Goal: Task Accomplishment & Management: Manage account settings

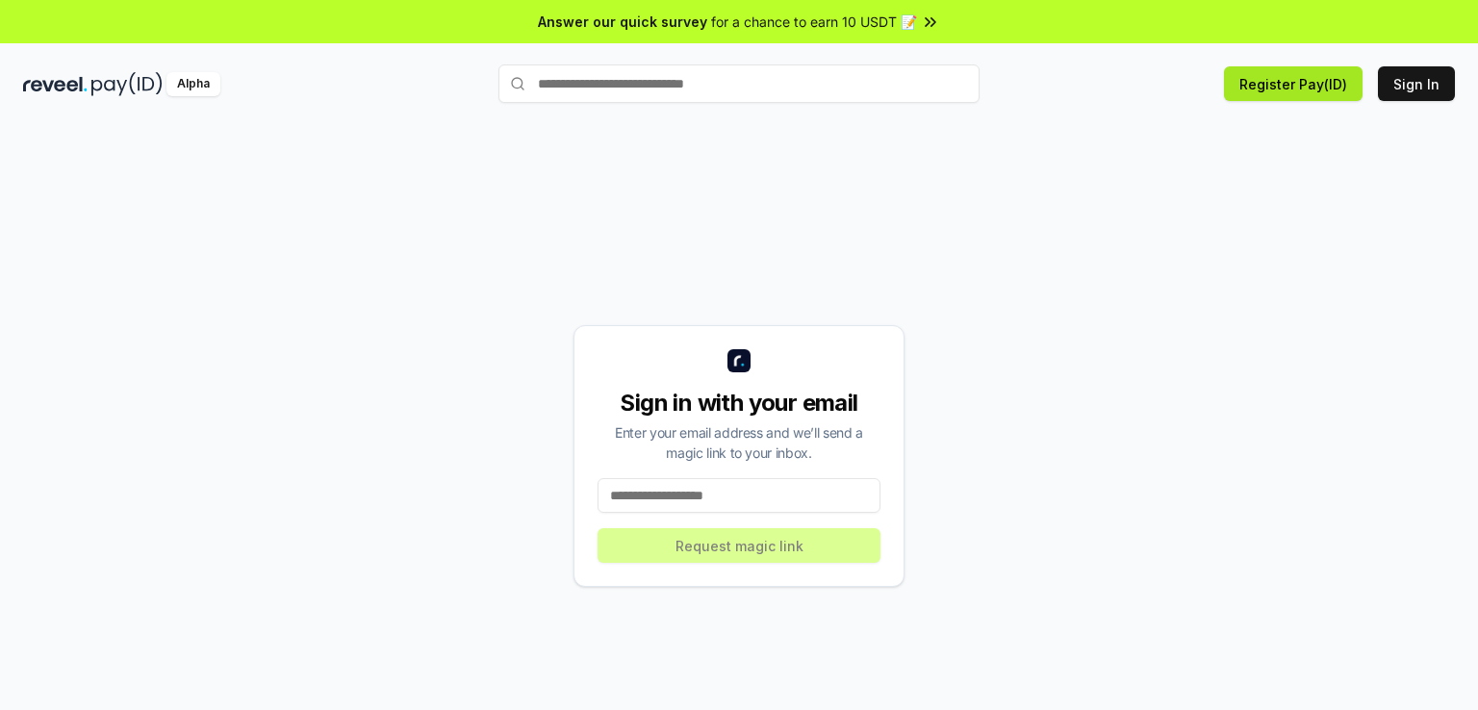
click at [1309, 84] on button "Register Pay(ID)" at bounding box center [1293, 83] width 139 height 35
click at [1282, 89] on button "Register Pay(ID)" at bounding box center [1293, 83] width 139 height 35
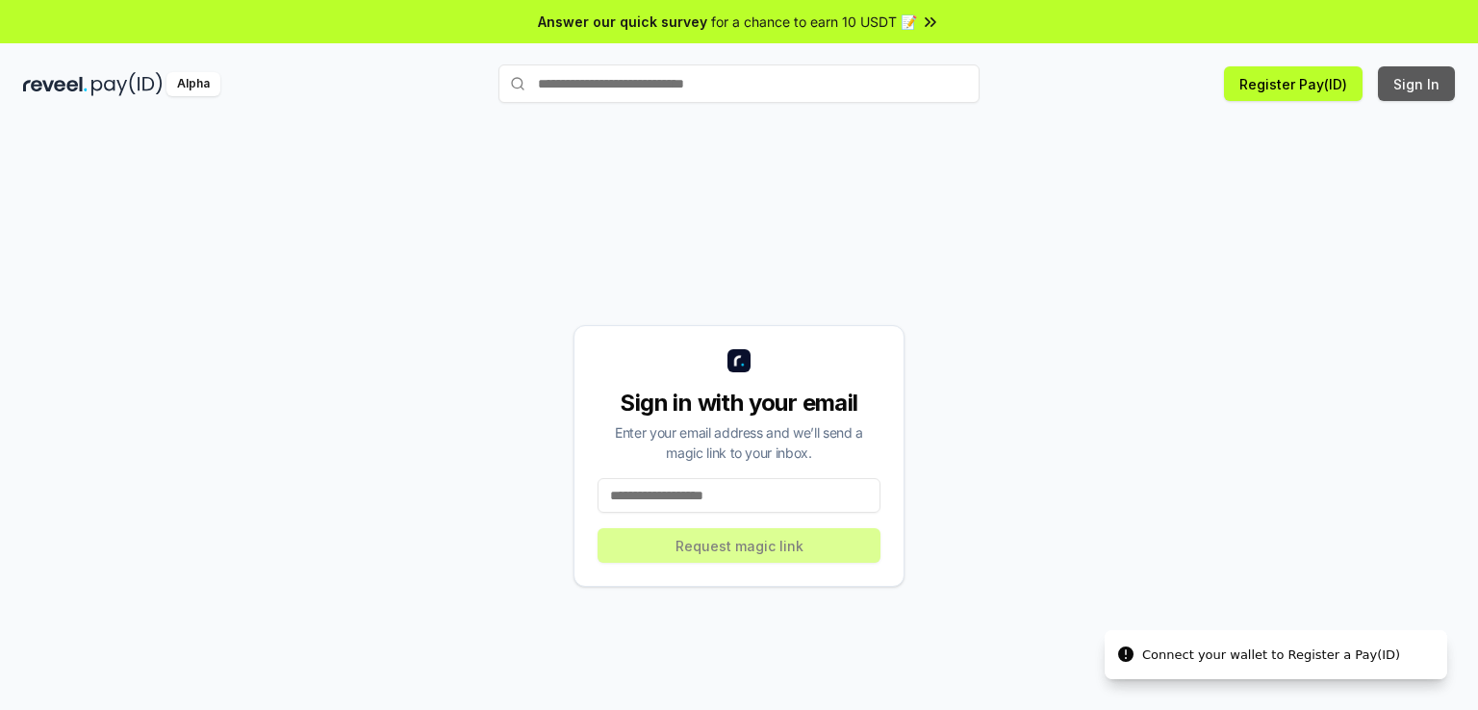
click at [1414, 78] on button "Sign In" at bounding box center [1416, 83] width 77 height 35
click at [1429, 93] on button "Sign In" at bounding box center [1416, 83] width 77 height 35
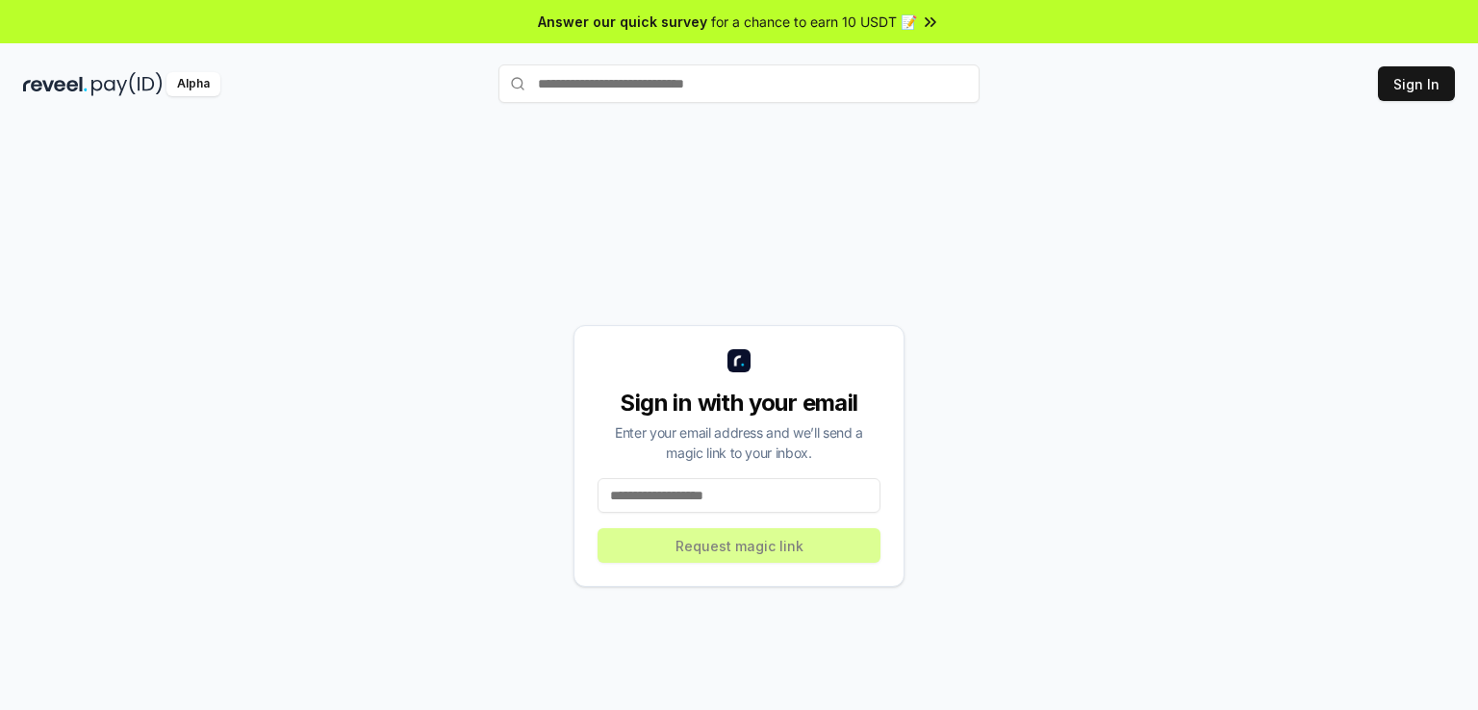
click at [772, 501] on input at bounding box center [739, 495] width 283 height 35
click at [1284, 90] on button "Register Pay(ID)" at bounding box center [1293, 83] width 139 height 35
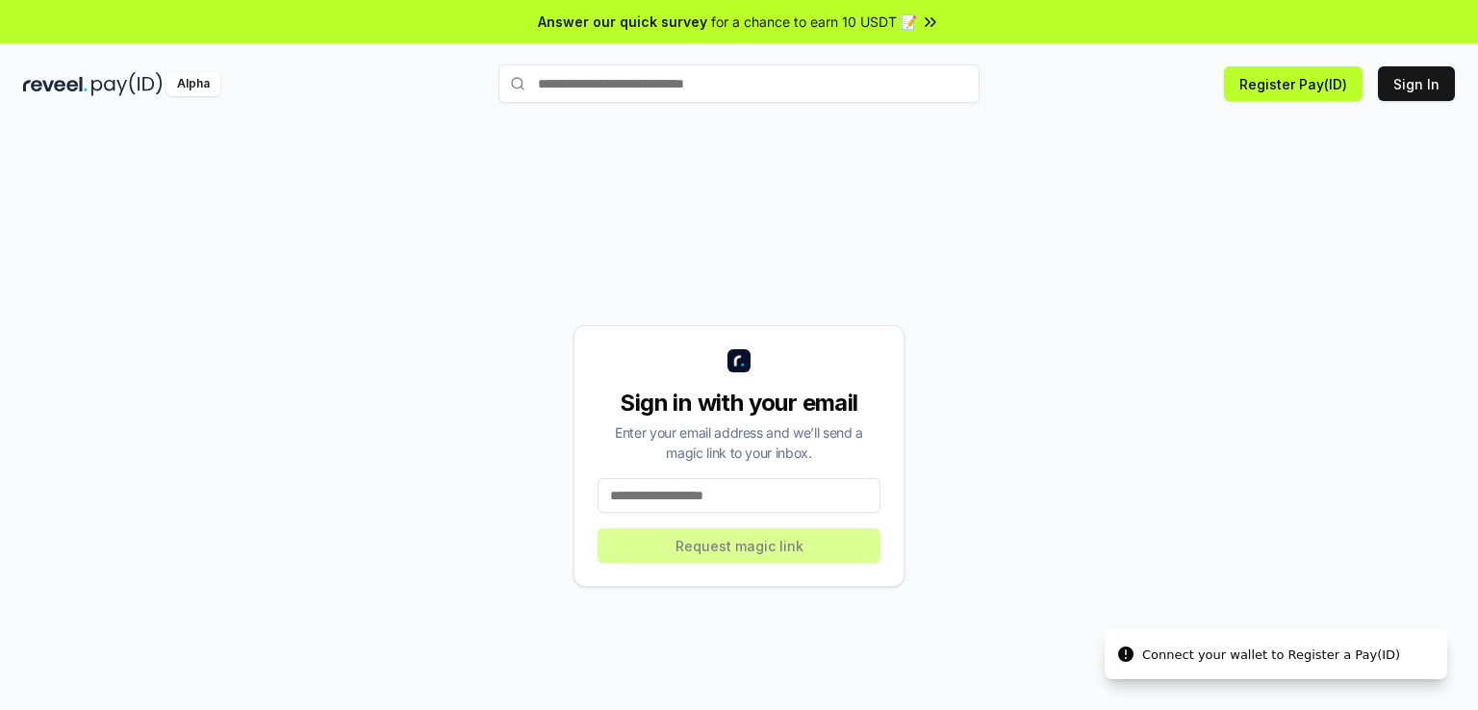
click at [816, 82] on input "text" at bounding box center [739, 83] width 481 height 38
click at [641, 75] on input "text" at bounding box center [739, 83] width 481 height 38
click at [623, 89] on input "text" at bounding box center [739, 83] width 481 height 38
click at [599, 76] on input "text" at bounding box center [739, 83] width 481 height 38
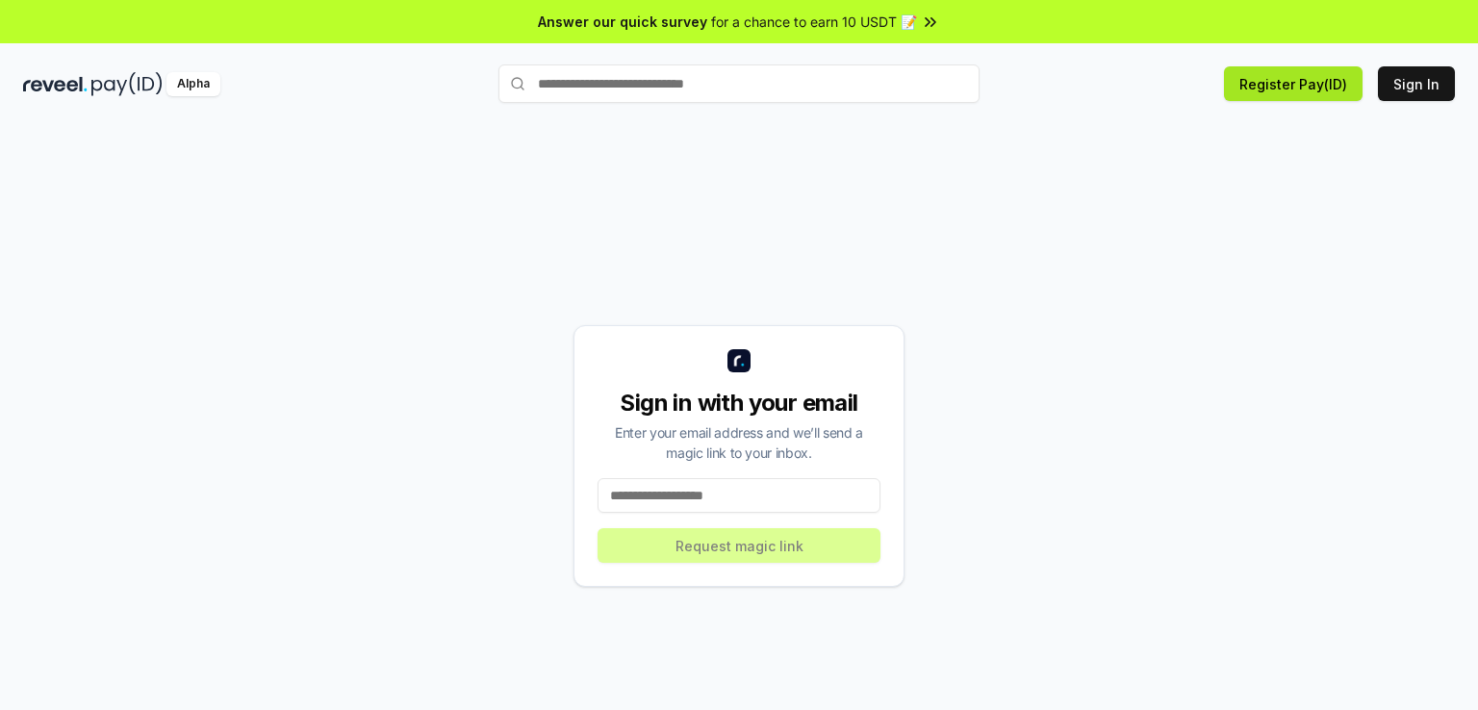
click at [1268, 84] on button "Register Pay(ID)" at bounding box center [1293, 83] width 139 height 35
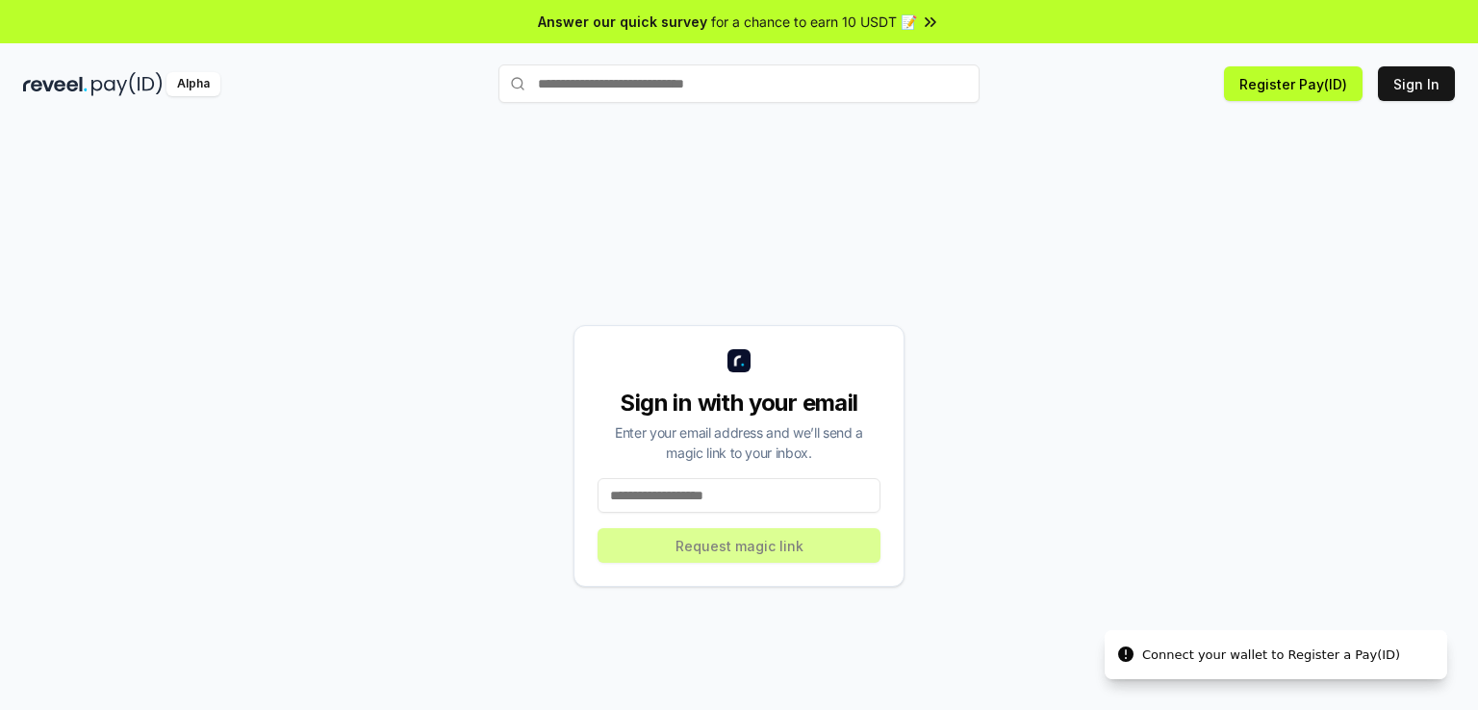
click at [827, 82] on input "text" at bounding box center [739, 83] width 481 height 38
click at [1416, 91] on button "Sign In" at bounding box center [1416, 83] width 77 height 35
click at [828, 495] on input at bounding box center [739, 495] width 283 height 35
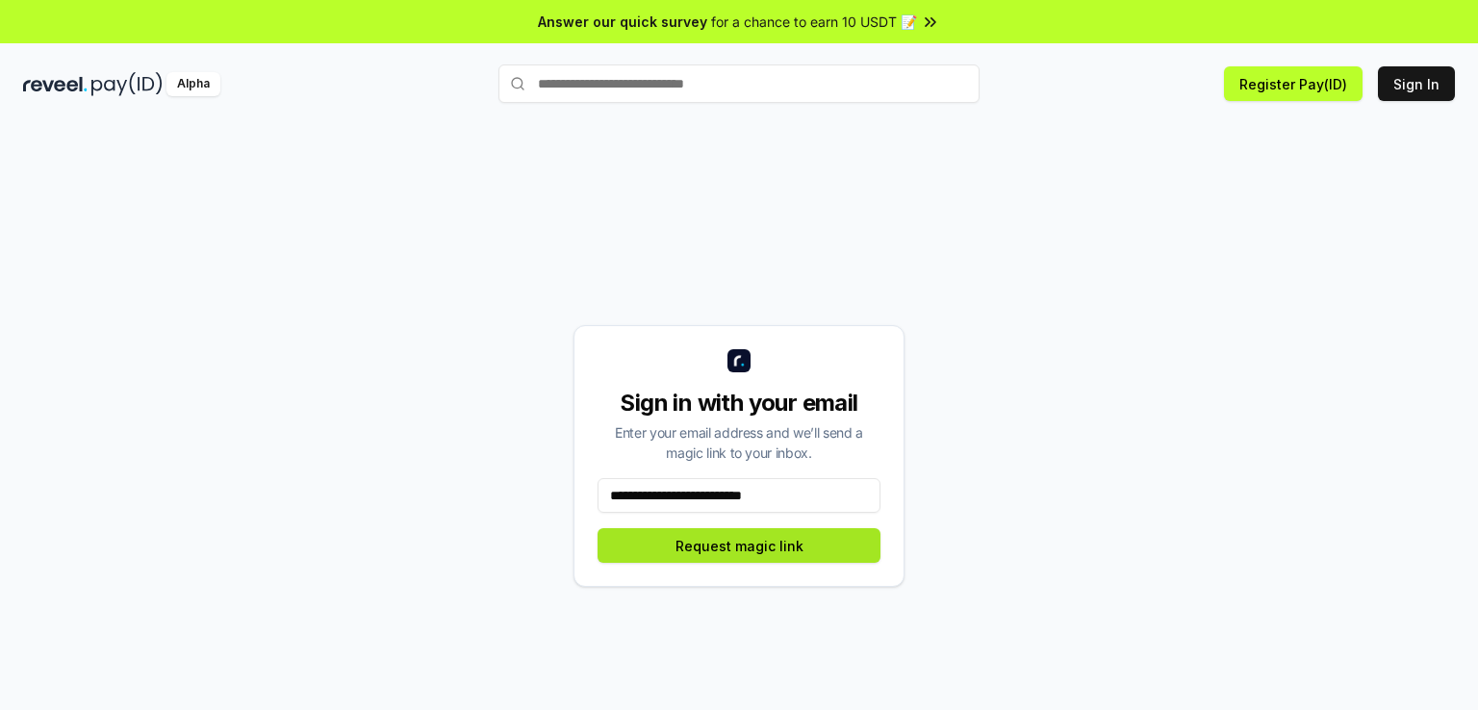
type input "**********"
click at [732, 543] on button "Request magic link" at bounding box center [739, 545] width 283 height 35
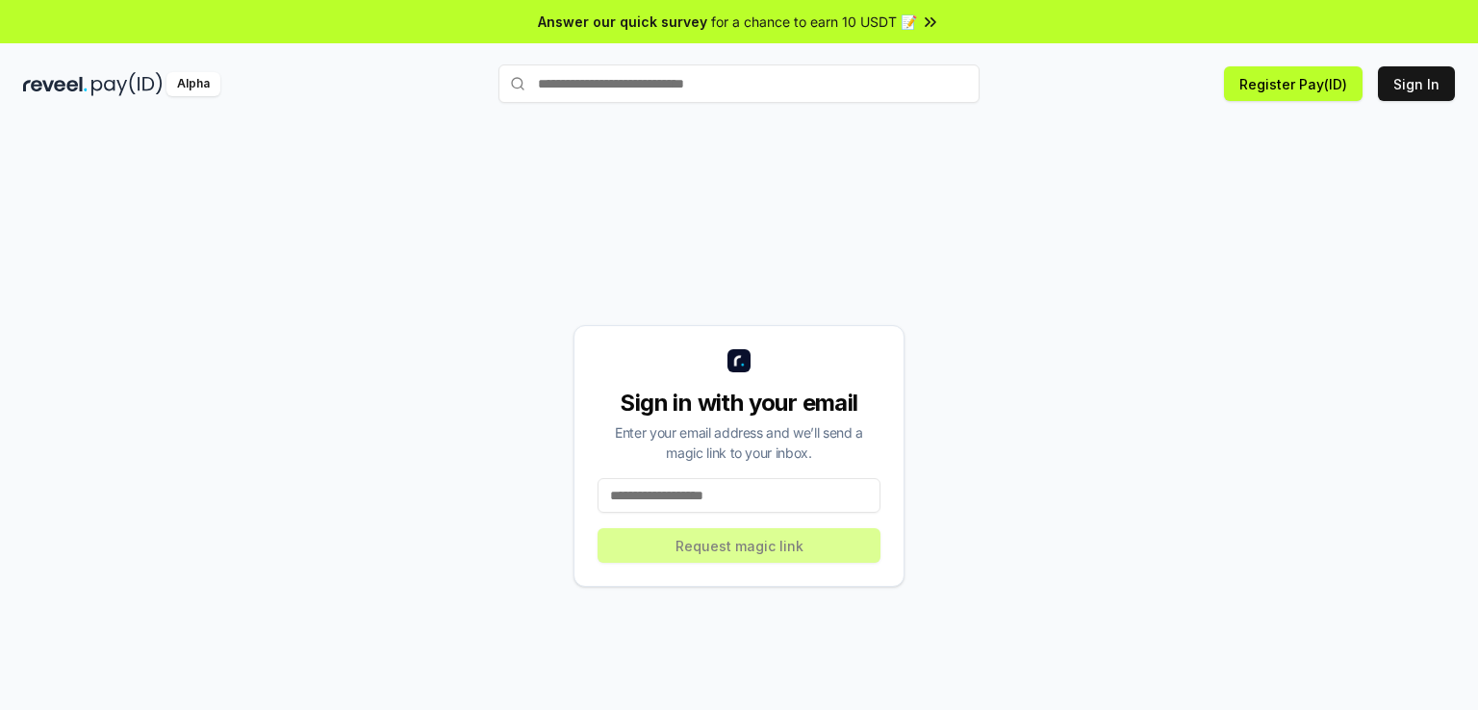
drag, startPoint x: 678, startPoint y: 478, endPoint x: 677, endPoint y: 490, distance: 11.6
click at [677, 490] on input at bounding box center [739, 495] width 283 height 35
click at [651, 500] on input at bounding box center [739, 495] width 283 height 35
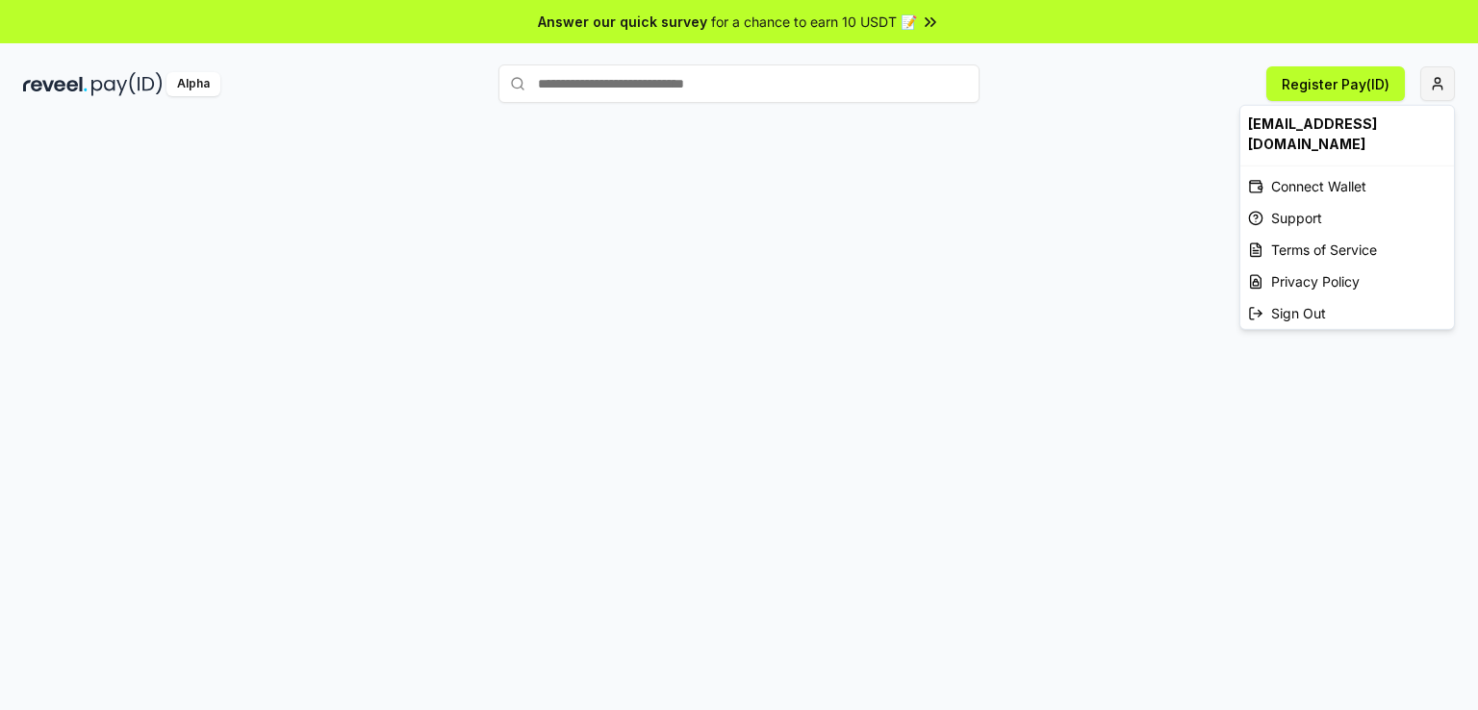
click at [1448, 87] on html "Answer our quick survey for a chance to earn 10 USDT 📝 Alpha Register Pay(ID) […" at bounding box center [739, 355] width 1478 height 710
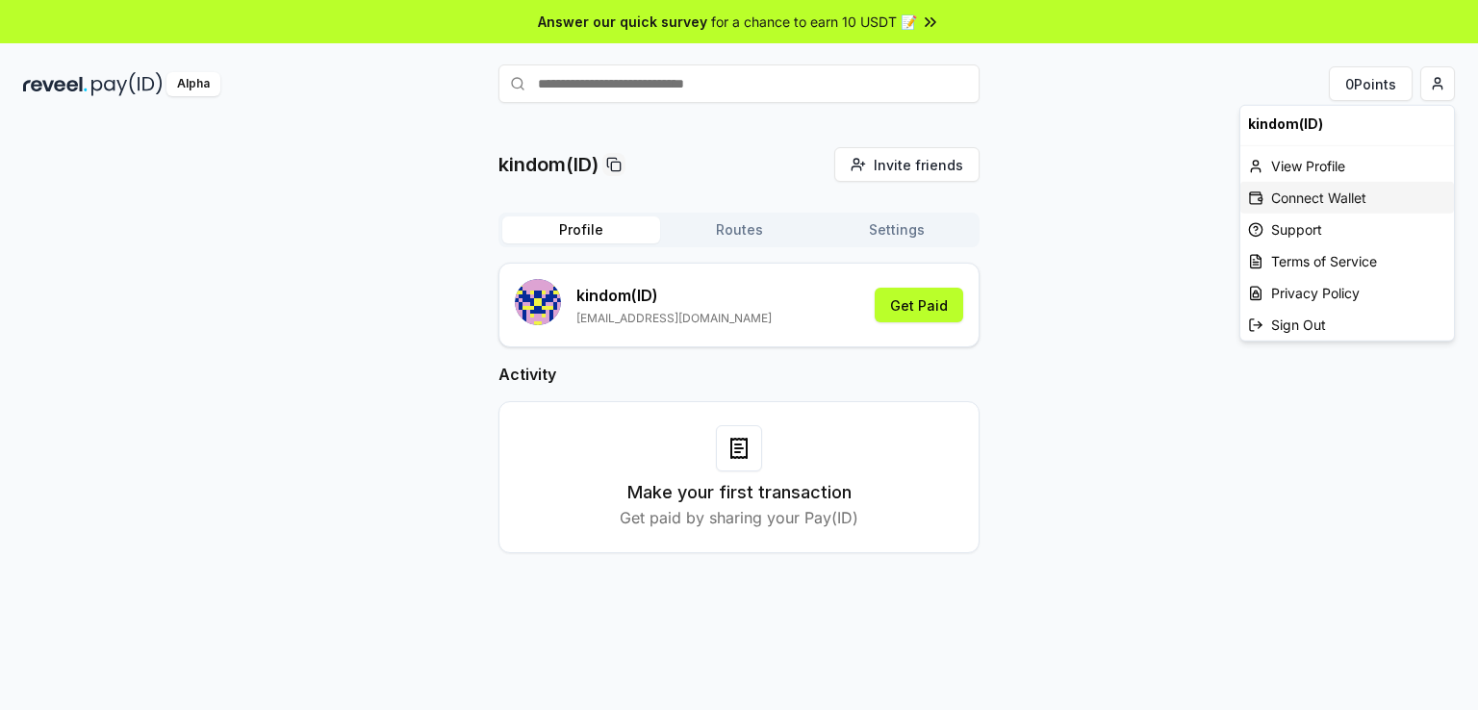
click at [1340, 195] on div "Connect Wallet" at bounding box center [1348, 198] width 214 height 32
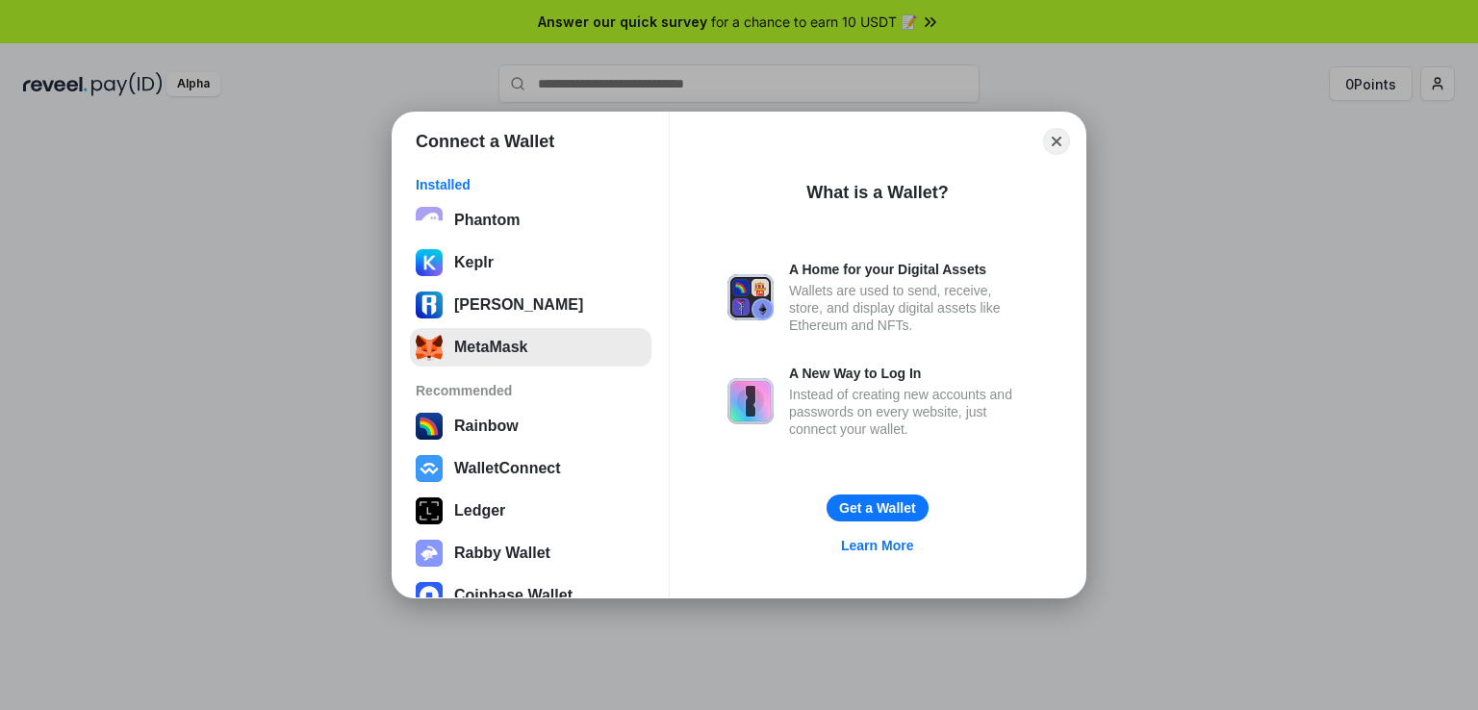
click at [533, 351] on button "MetaMask" at bounding box center [531, 347] width 242 height 38
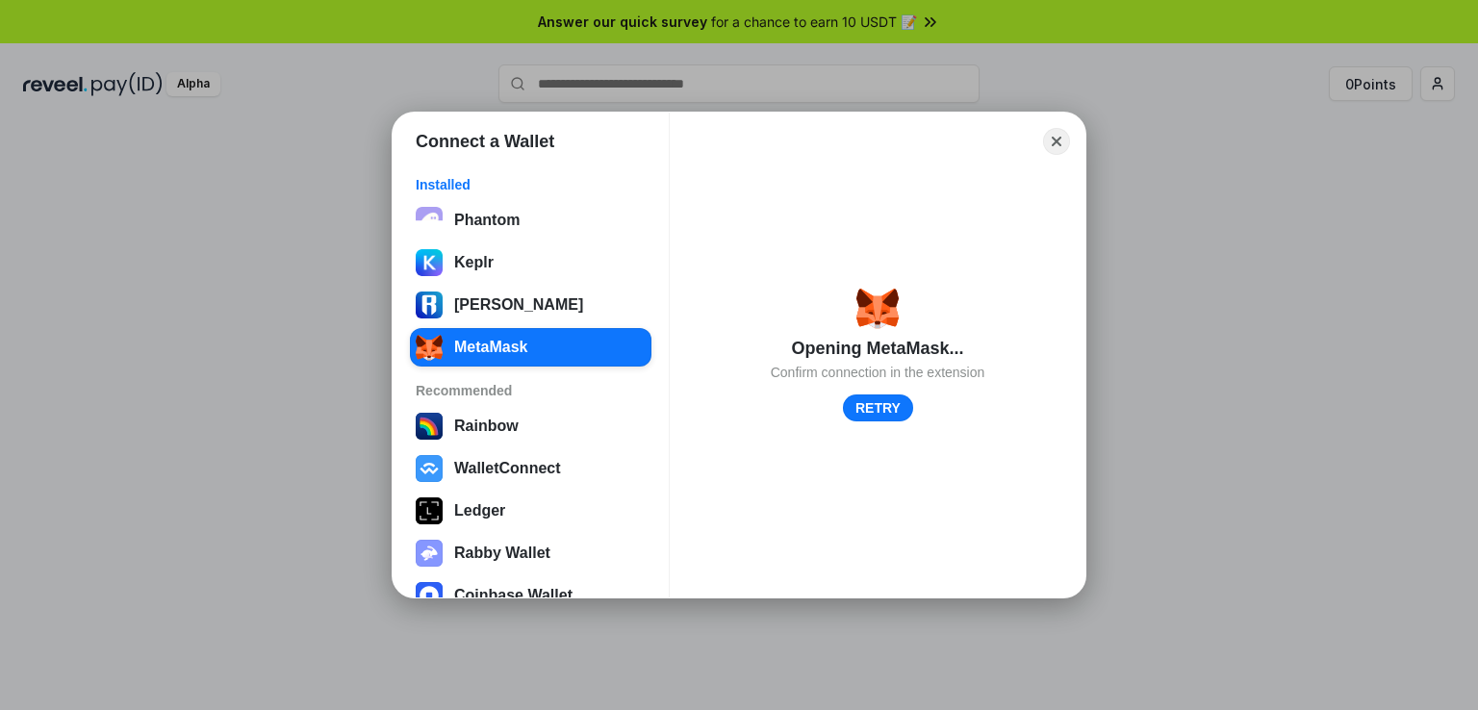
click at [1359, 181] on div "Connect a Wallet Installed Phantom Keplr Ronin Wallet MetaMask Recommended Rain…" at bounding box center [739, 355] width 1863 height 1095
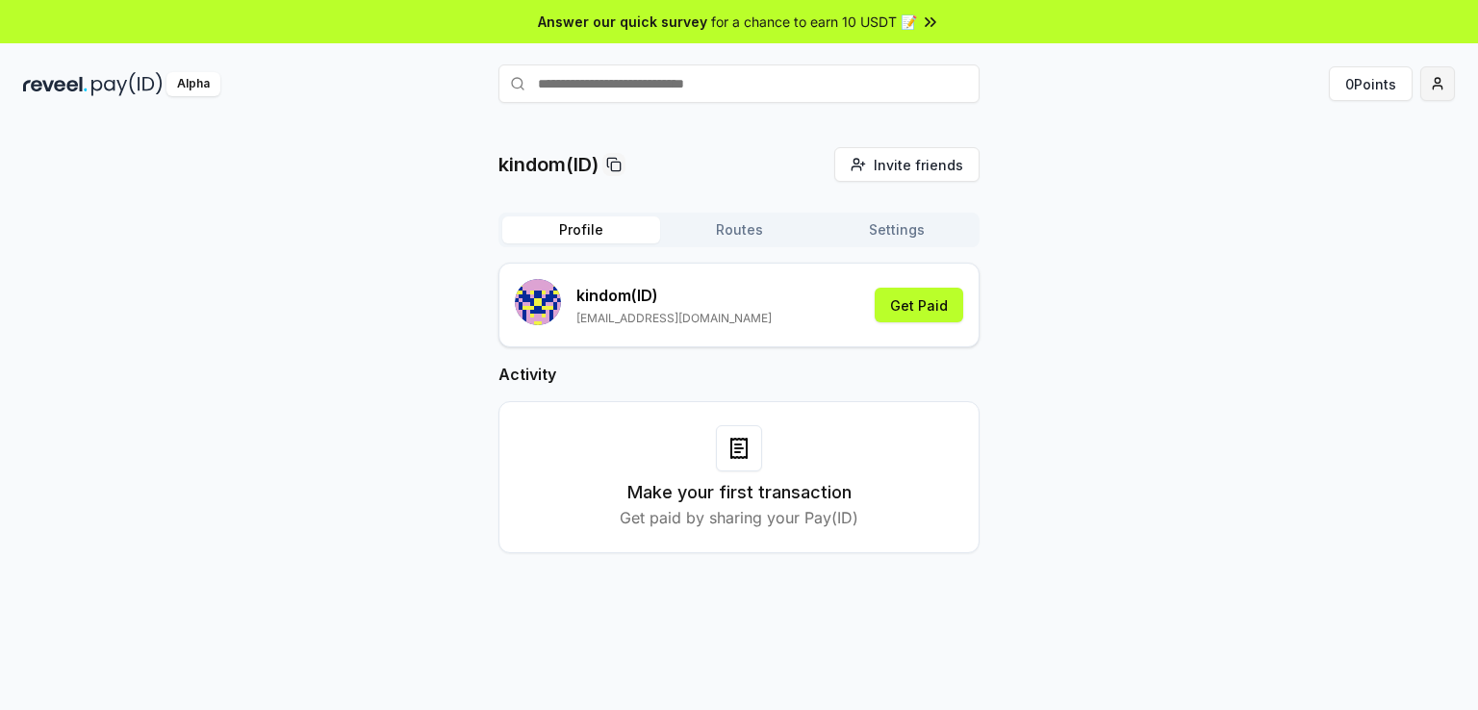
click at [1432, 90] on html "Answer our quick survey for a chance to earn 10 USDT 📝 Alpha 0 Points kindom(ID…" at bounding box center [739, 355] width 1478 height 710
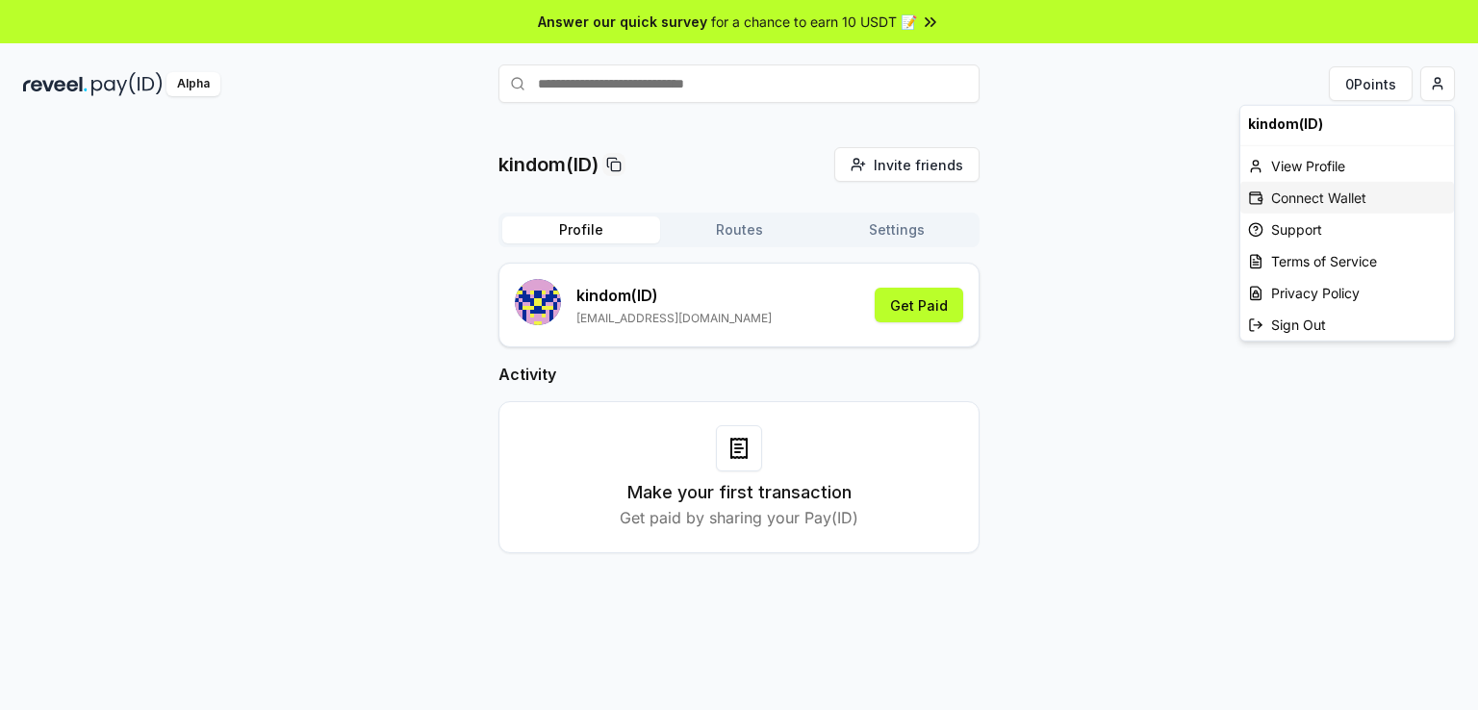
click at [1327, 211] on div "Connect Wallet" at bounding box center [1348, 198] width 214 height 32
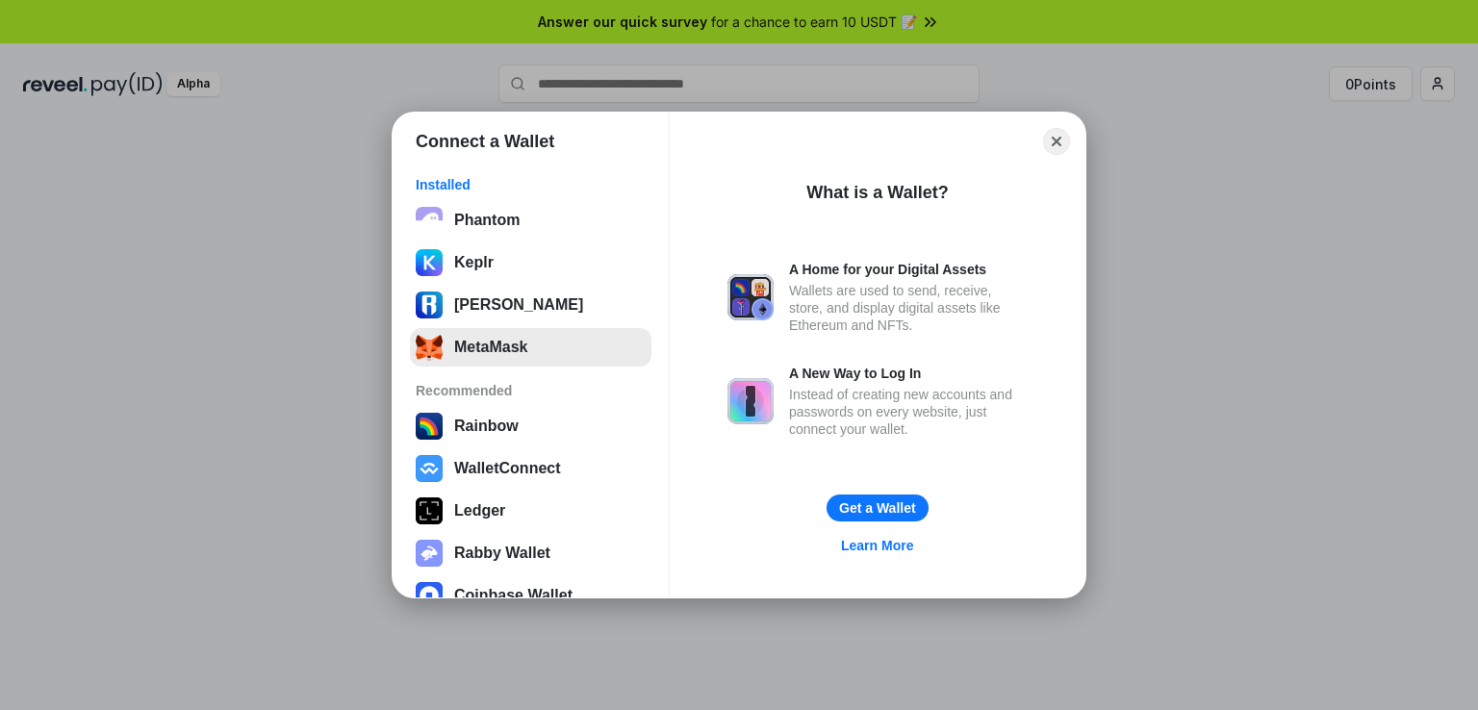
click at [557, 360] on button "MetaMask" at bounding box center [531, 347] width 242 height 38
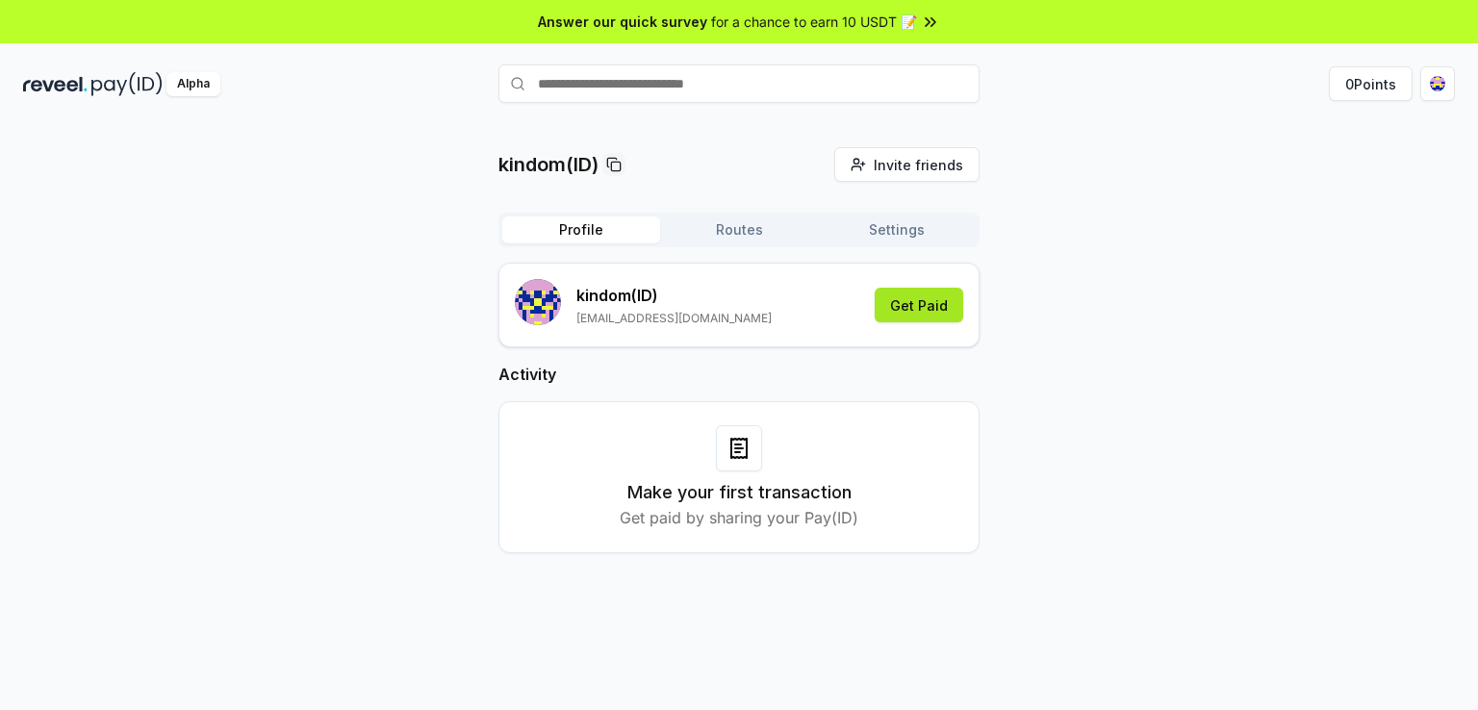
click at [909, 313] on button "Get Paid" at bounding box center [919, 305] width 89 height 35
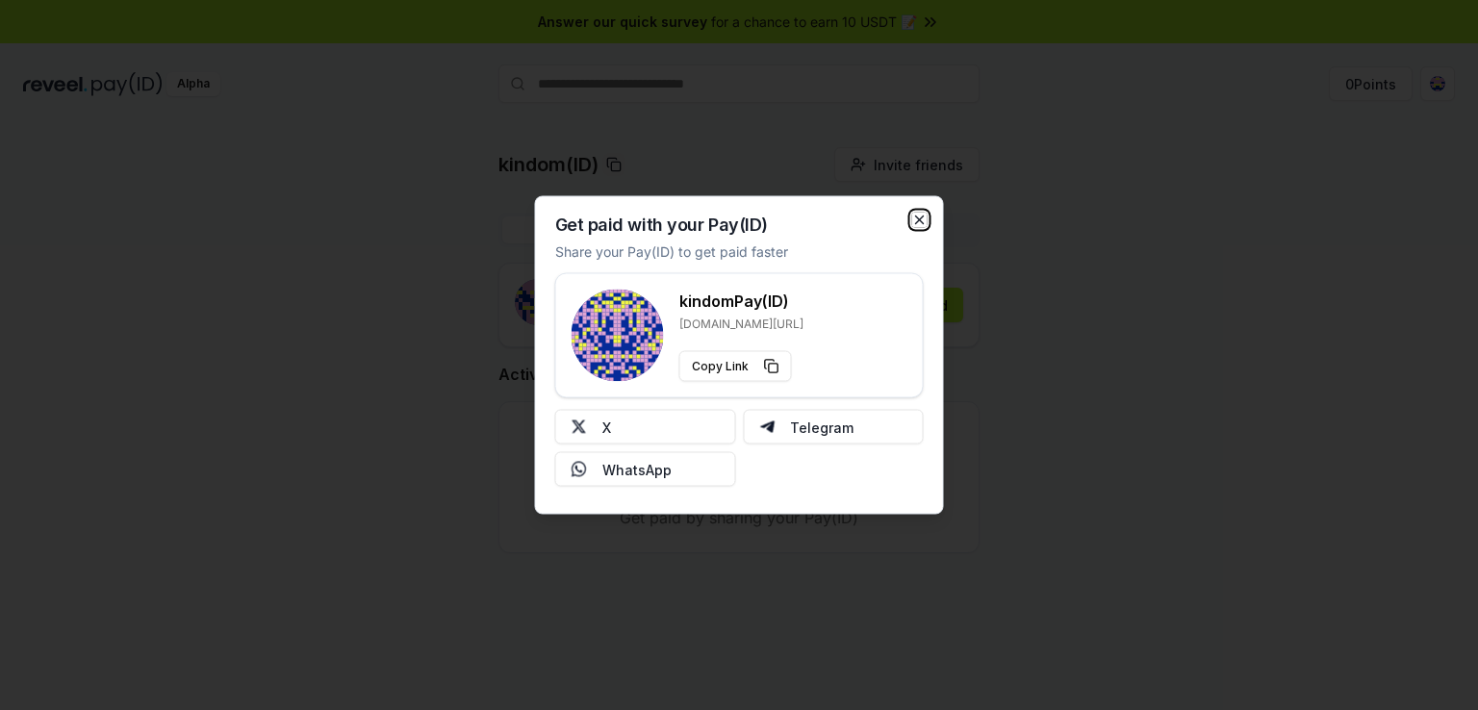
click at [919, 220] on icon "button" at bounding box center [920, 221] width 8 height 8
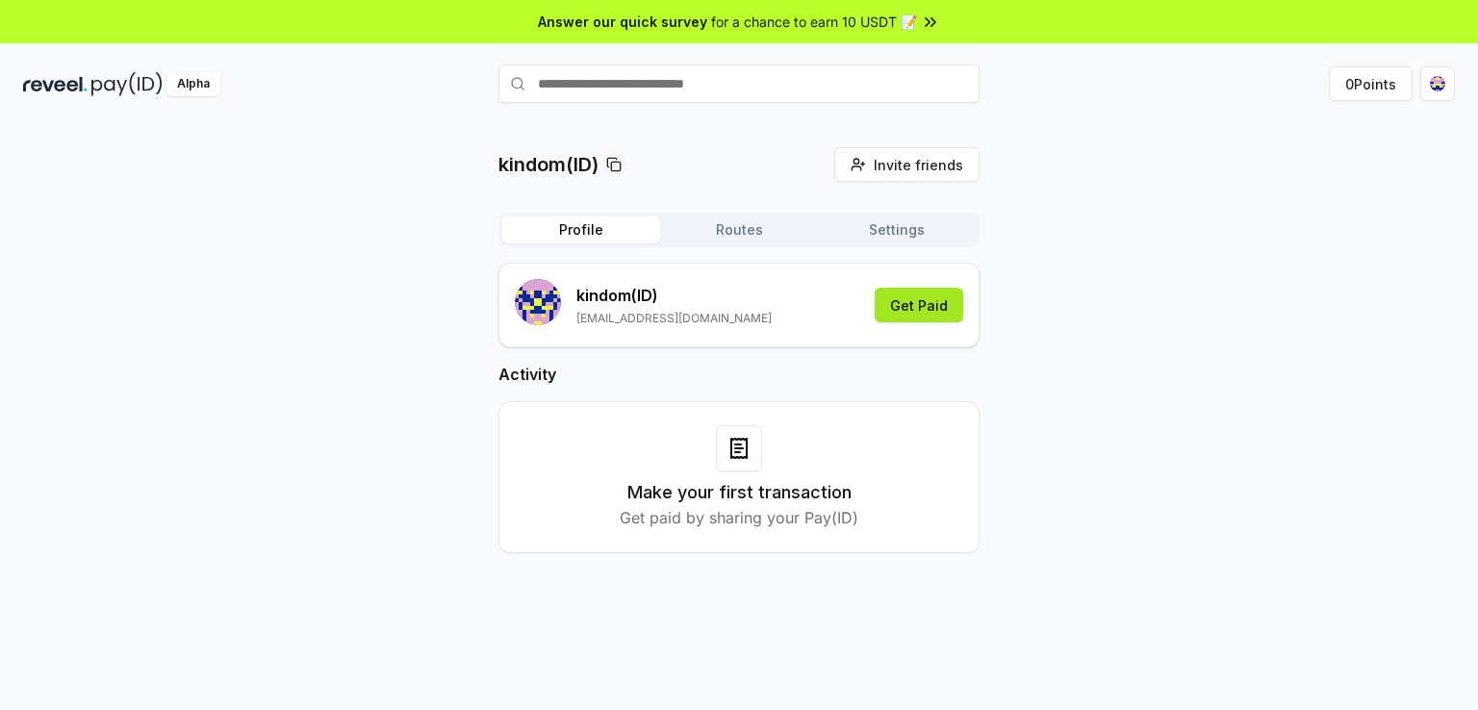
click at [928, 305] on button "Get Paid" at bounding box center [919, 305] width 89 height 35
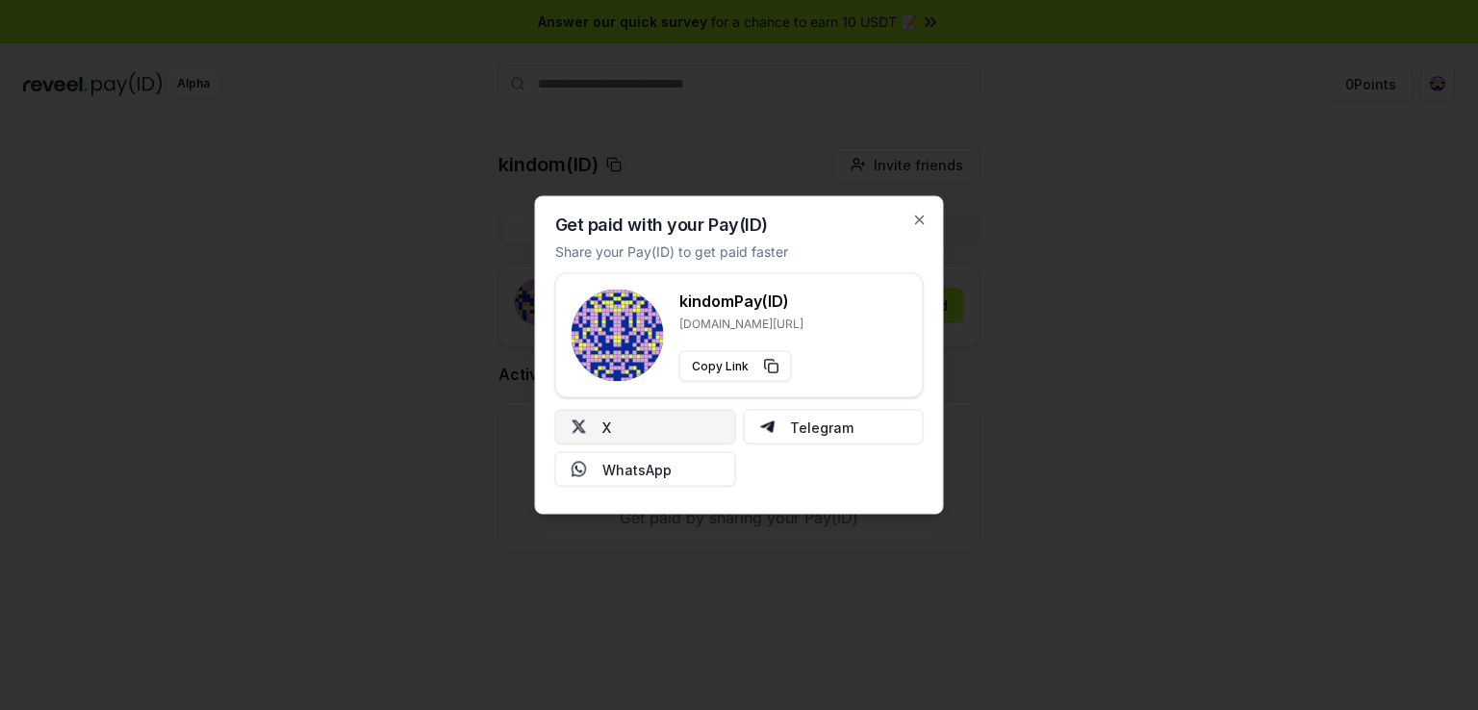
click at [685, 411] on button "X" at bounding box center [645, 427] width 181 height 35
click at [737, 367] on button "Copy Link" at bounding box center [736, 366] width 113 height 31
click at [920, 217] on icon "button" at bounding box center [919, 220] width 15 height 15
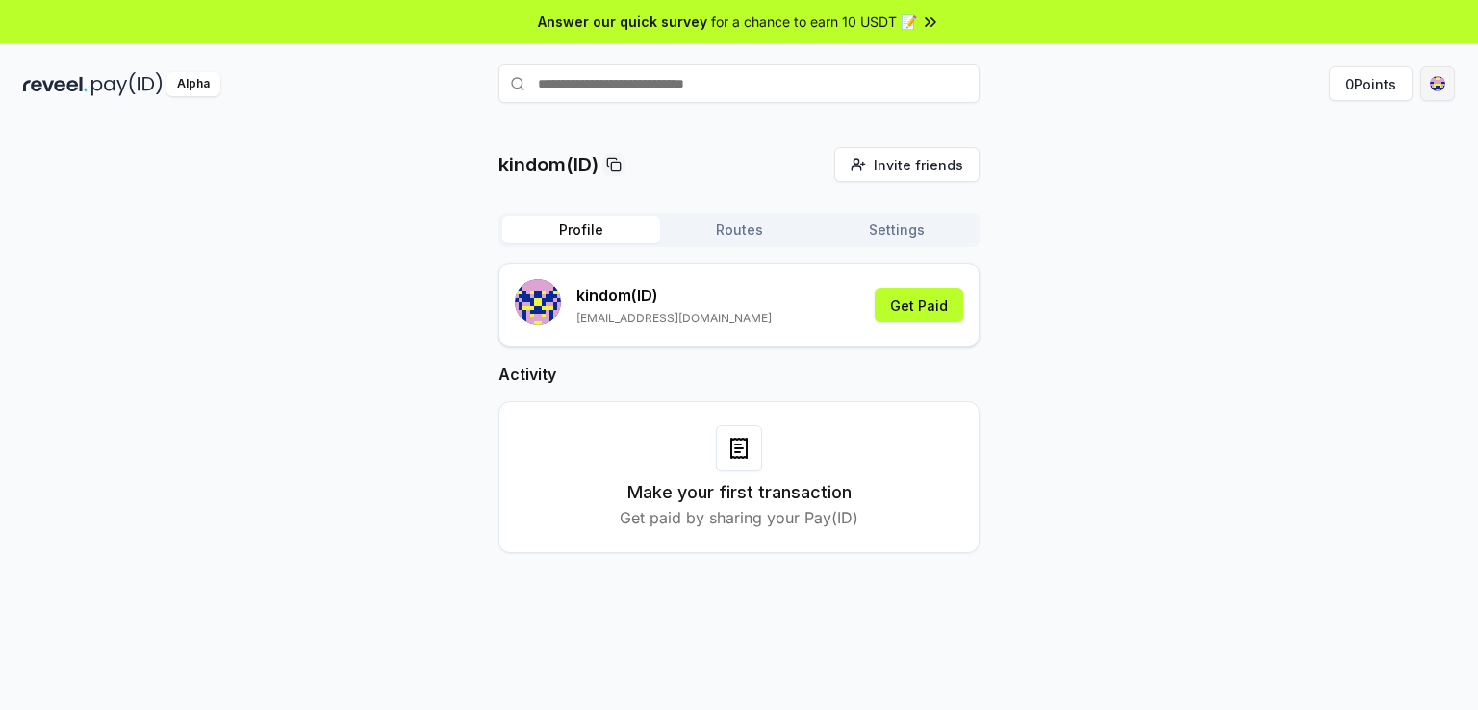
click at [1442, 85] on html "Answer our quick survey for a chance to earn 10 USDT 📝 Alpha 0 Points kindom(ID…" at bounding box center [739, 355] width 1478 height 710
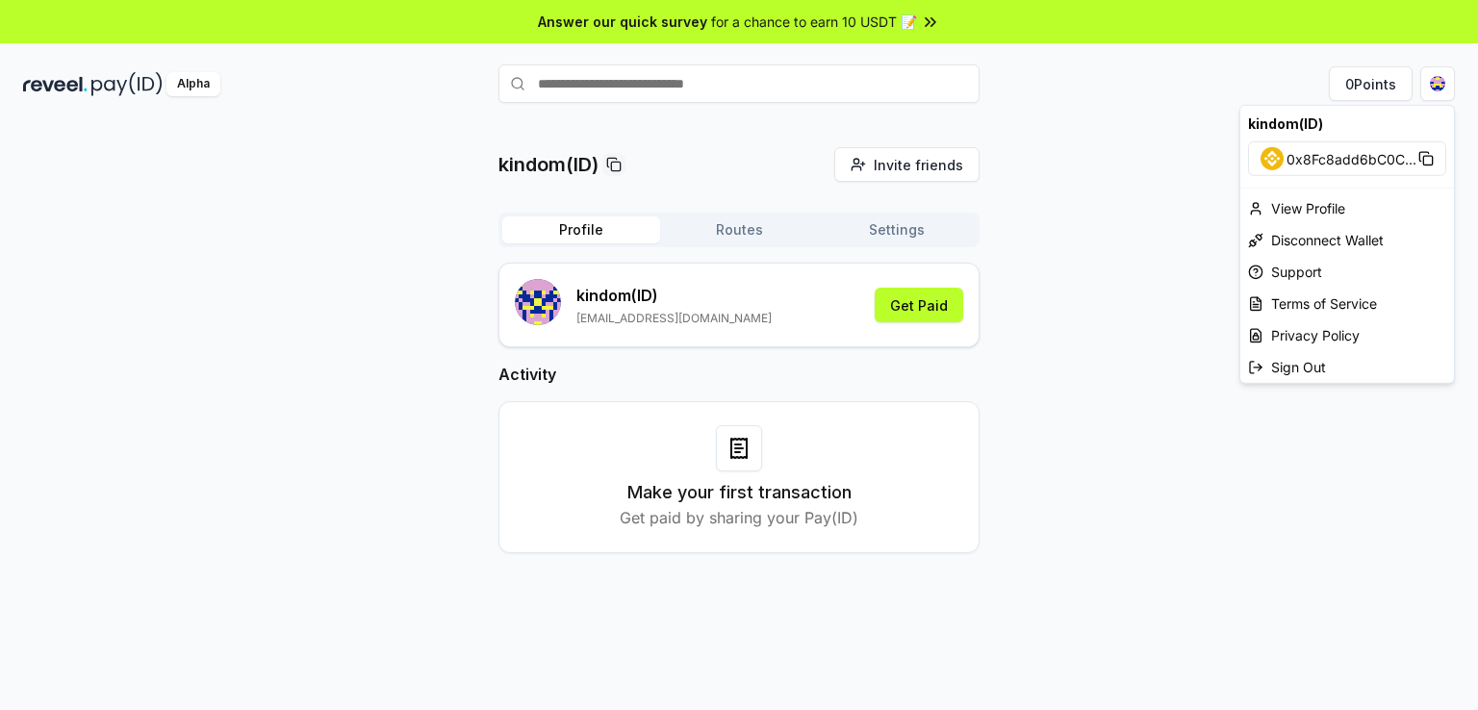
click at [1392, 167] on span "0x8Fc8add6bC0C ..." at bounding box center [1352, 158] width 130 height 20
click at [1344, 205] on div "View Profile" at bounding box center [1348, 208] width 214 height 32
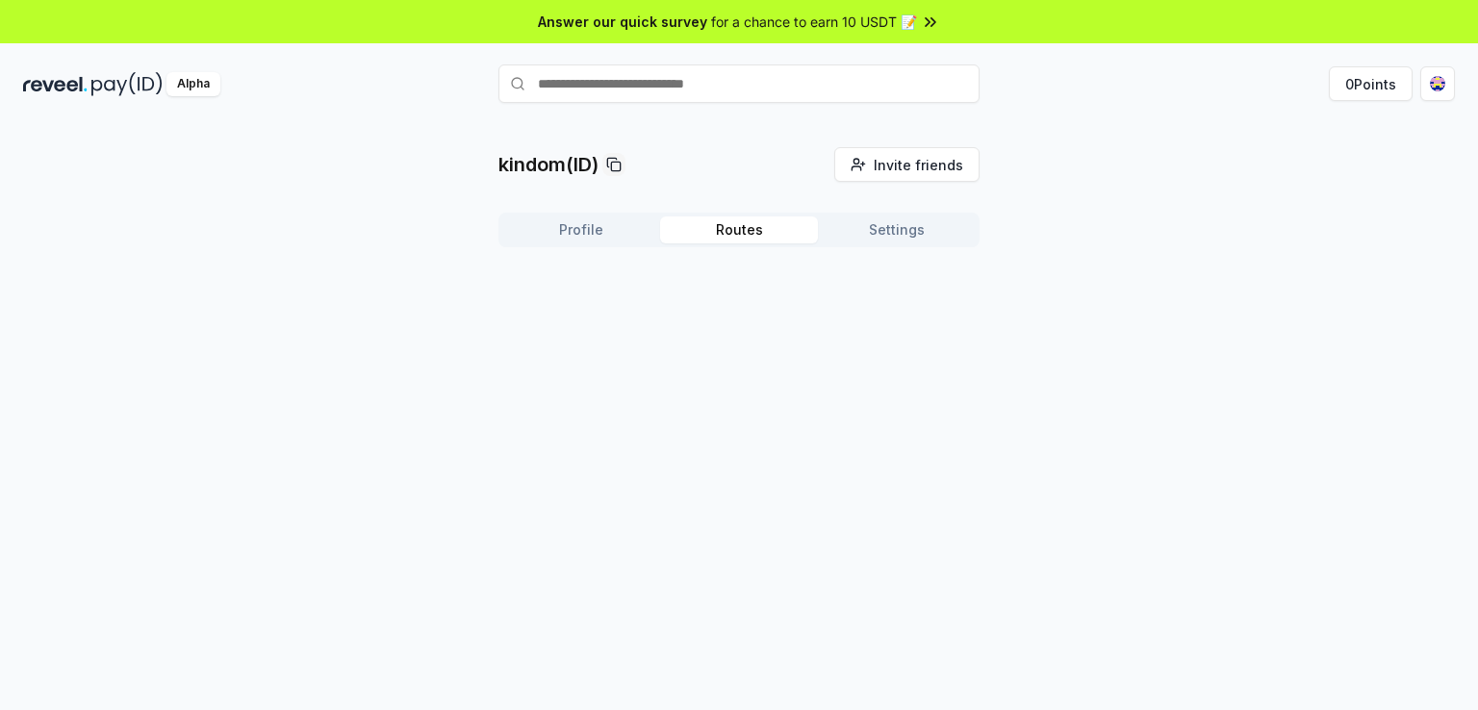
click at [783, 233] on button "Routes" at bounding box center [739, 230] width 158 height 27
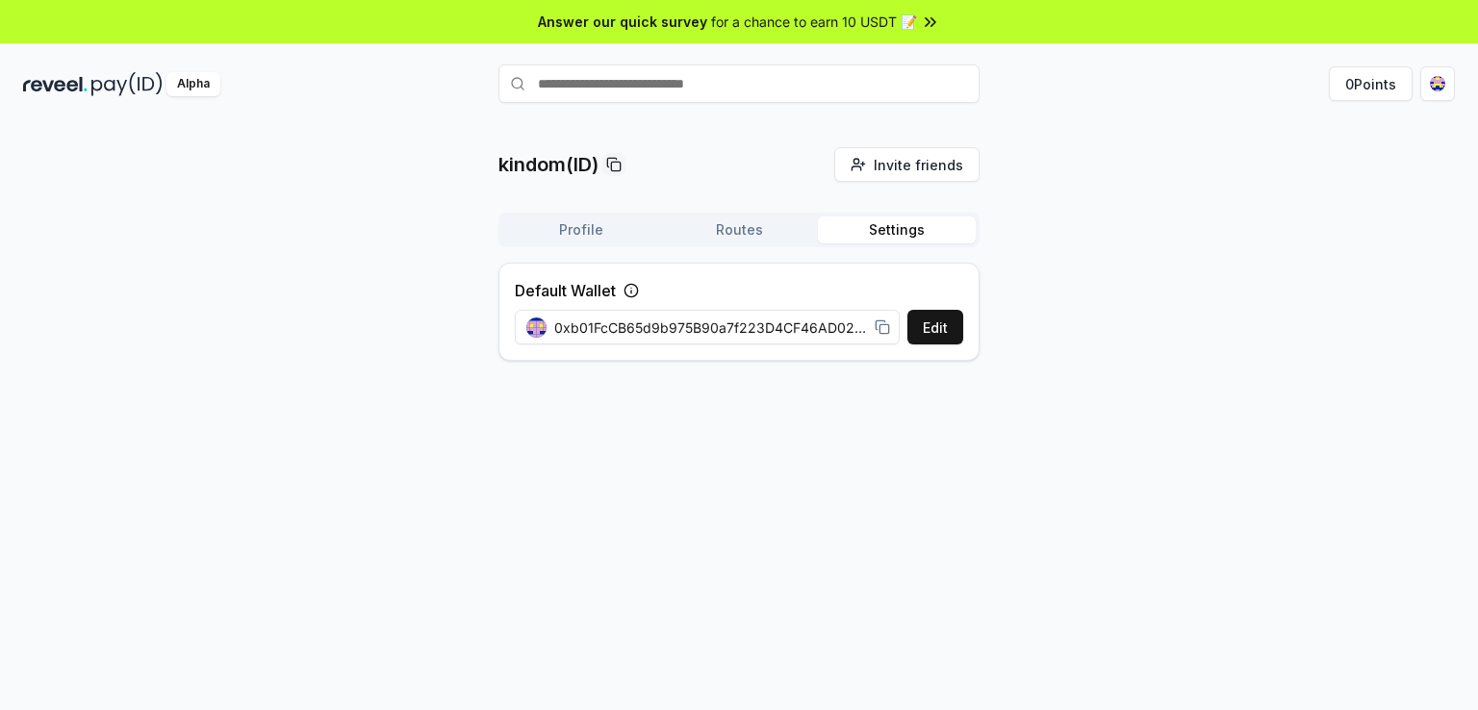
click at [863, 234] on button "Settings" at bounding box center [897, 230] width 158 height 27
click at [880, 328] on rect at bounding box center [884, 328] width 9 height 9
